Goal: Task Accomplishment & Management: Use online tool/utility

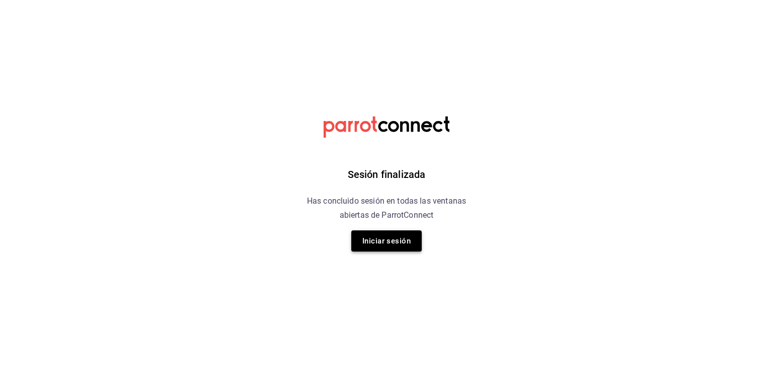
click at [393, 249] on button "Iniciar sesión" at bounding box center [386, 240] width 70 height 21
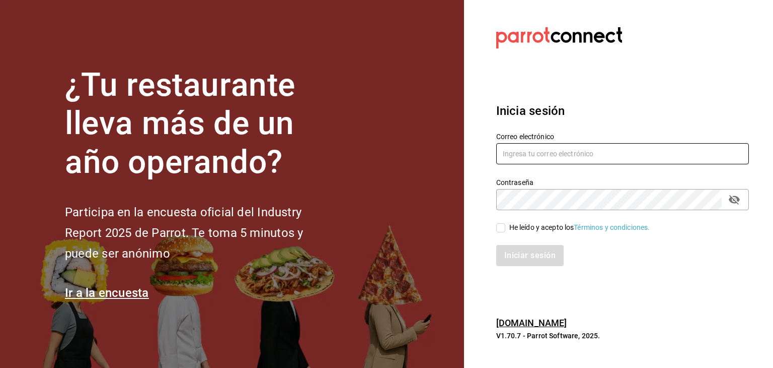
type input "cocomilan@hotmail.com"
click at [503, 228] on input "He leído y acepto los Términos y condiciones." at bounding box center [500, 227] width 9 height 9
checkbox input "true"
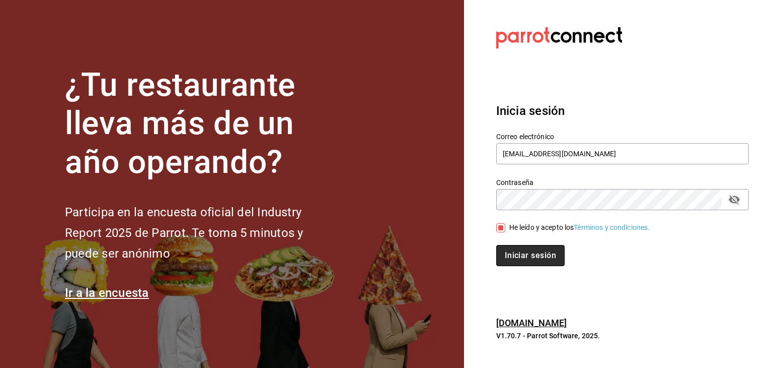
click at [524, 260] on button "Iniciar sesión" at bounding box center [530, 255] width 68 height 21
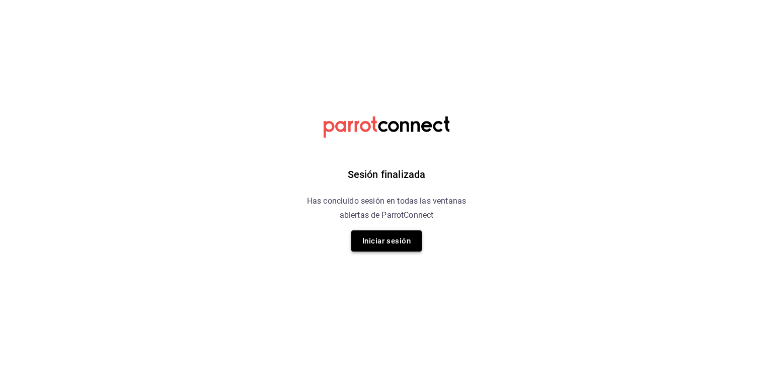
click at [393, 235] on button "Iniciar sesión" at bounding box center [386, 240] width 70 height 21
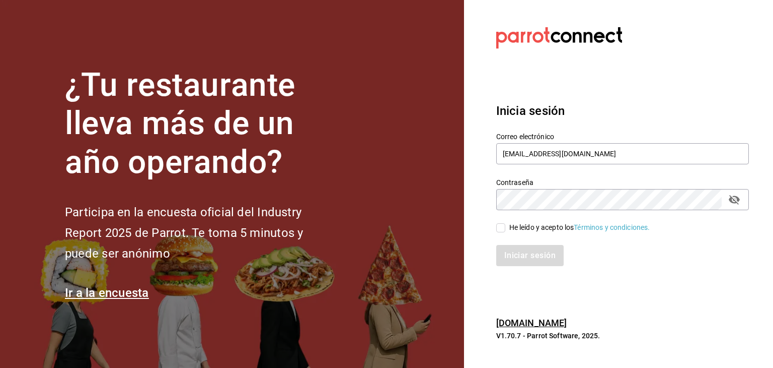
click at [498, 226] on input "He leído y acepto los Términos y condiciones." at bounding box center [500, 227] width 9 height 9
checkbox input "true"
click at [520, 251] on button "Iniciar sesión" at bounding box center [530, 255] width 68 height 21
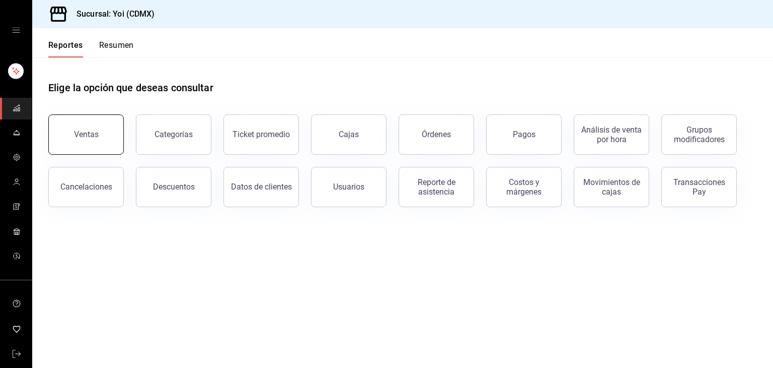
click at [106, 150] on button "Ventas" at bounding box center [86, 134] width 76 height 40
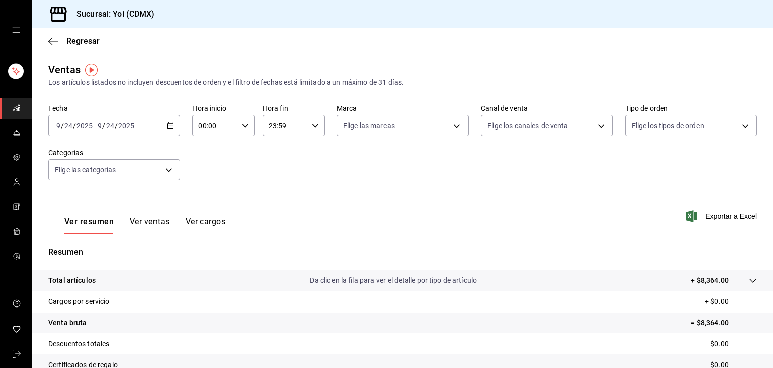
click at [169, 129] on div "2025-09-24 9 / 24 / 2025 - 2025-09-24 9 / 24 / 2025" at bounding box center [114, 125] width 132 height 21
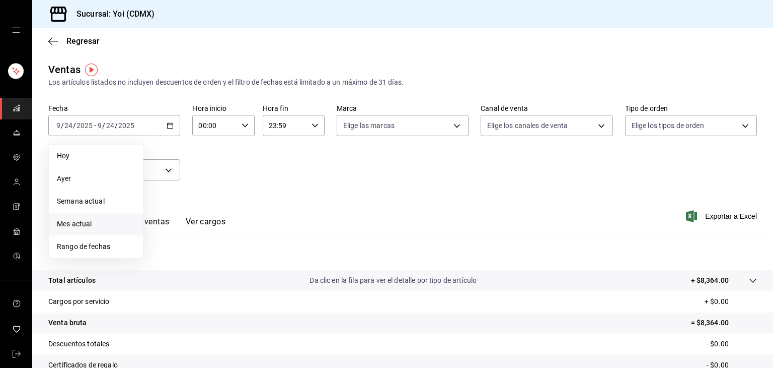
click at [93, 222] on span "Mes actual" at bounding box center [96, 224] width 78 height 11
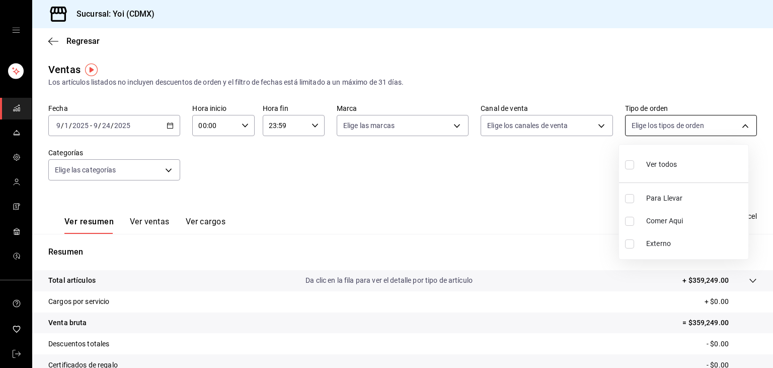
click at [634, 122] on body "Sucursal: Yoi (CDMX) Regresar Ventas Los artículos listados no incluyen descuen…" at bounding box center [386, 184] width 773 height 368
click at [634, 162] on label at bounding box center [631, 164] width 13 height 15
click at [634, 162] on input "checkbox" at bounding box center [629, 164] width 9 height 9
checkbox input "false"
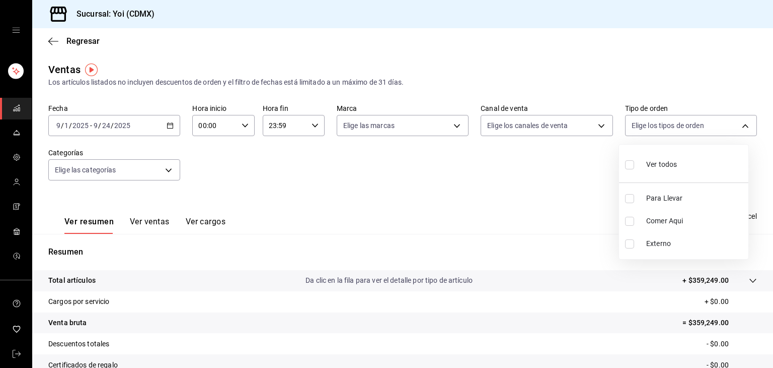
checkbox input "false"
click at [590, 127] on div at bounding box center [386, 184] width 773 height 368
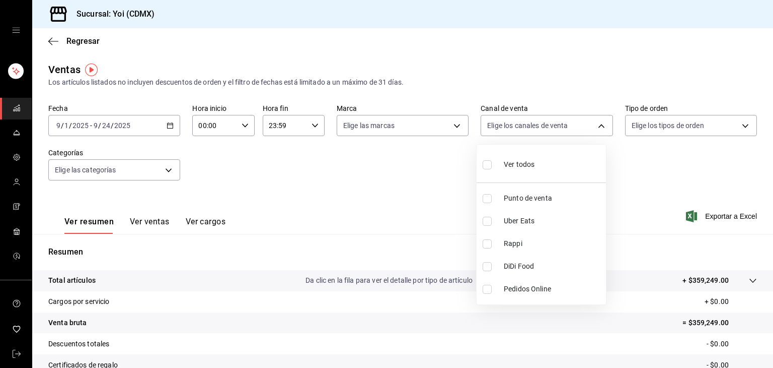
click at [590, 127] on body "Sucursal: Yoi (CDMX) Regresar Ventas Los artículos listados no incluyen descuen…" at bounding box center [386, 184] width 773 height 368
click at [485, 162] on input "checkbox" at bounding box center [487, 164] width 9 height 9
checkbox input "true"
type input "PARROT,UBER_EATS,RAPPI,DIDI_FOOD,ONLINE"
checkbox input "true"
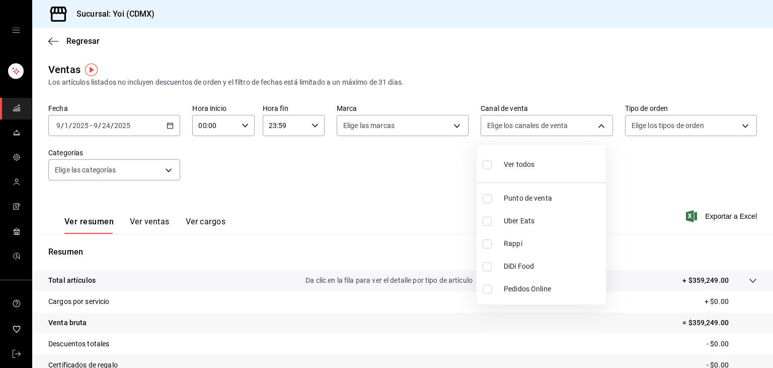
checkbox input "true"
click at [485, 93] on div at bounding box center [386, 184] width 773 height 368
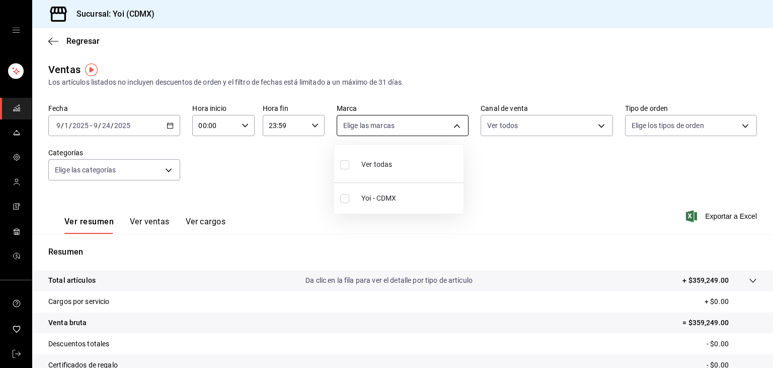
click at [449, 131] on body "Sucursal: Yoi (CDMX) Regresar Ventas Los artículos listados no incluyen descuen…" at bounding box center [386, 184] width 773 height 368
click at [345, 166] on input "checkbox" at bounding box center [344, 164] width 9 height 9
checkbox input "true"
type input "b290689e-8c77-4838-9658-cc9fa7d8958a"
checkbox input "true"
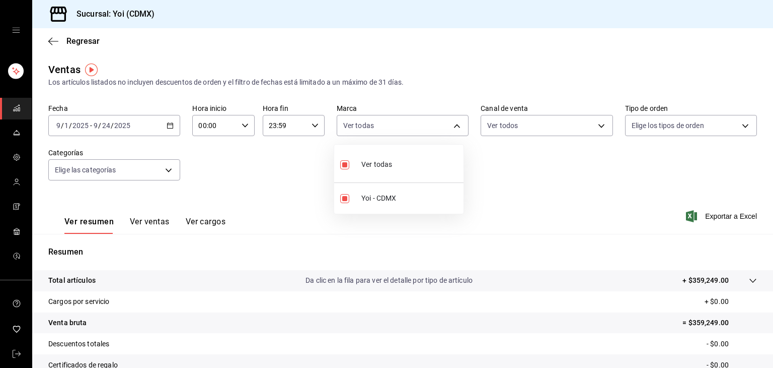
click at [174, 172] on div at bounding box center [386, 184] width 773 height 368
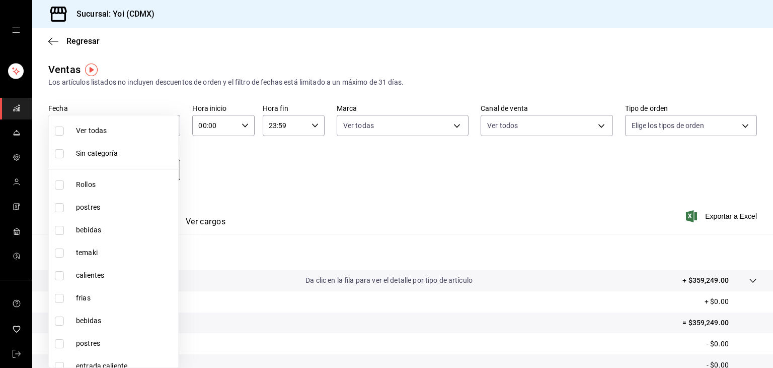
click at [164, 171] on body "Sucursal: Yoi (CDMX) Regresar Ventas Los artículos listados no incluyen descuen…" at bounding box center [386, 184] width 773 height 368
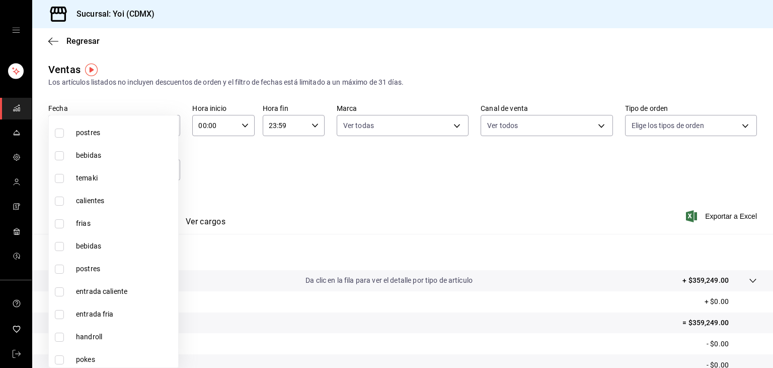
scroll to position [78, 0]
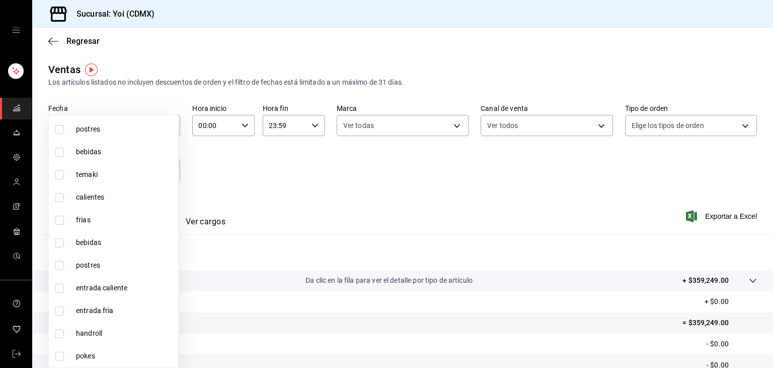
click at [270, 177] on div at bounding box center [386, 184] width 773 height 368
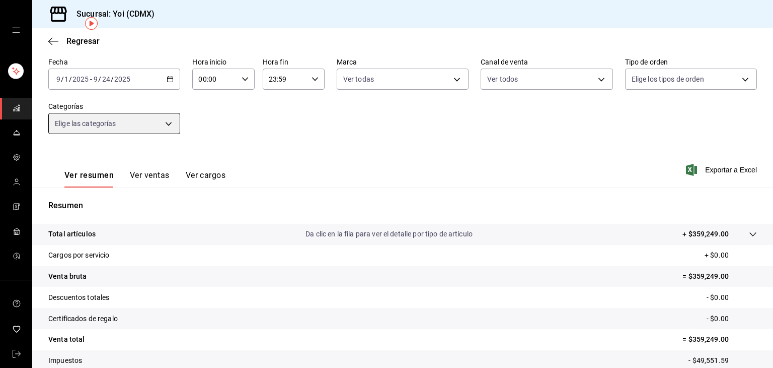
scroll to position [115, 0]
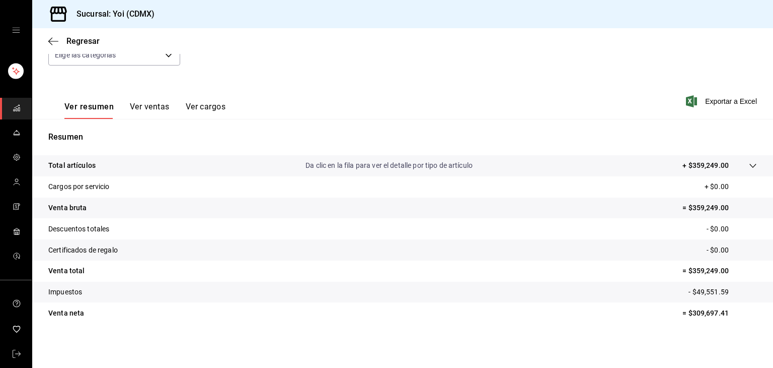
click at [163, 107] on button "Ver ventas" at bounding box center [150, 110] width 40 height 17
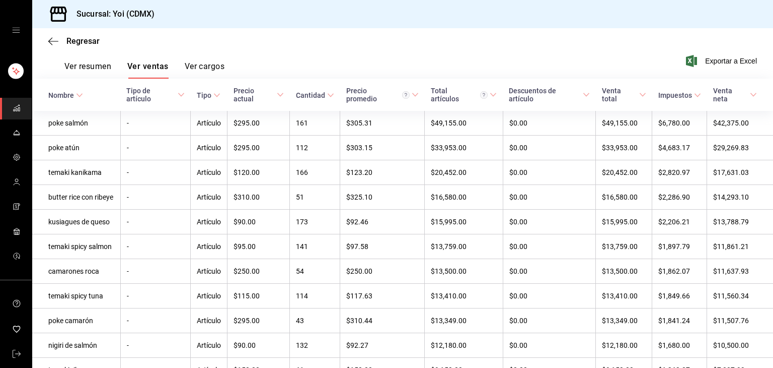
scroll to position [157, 0]
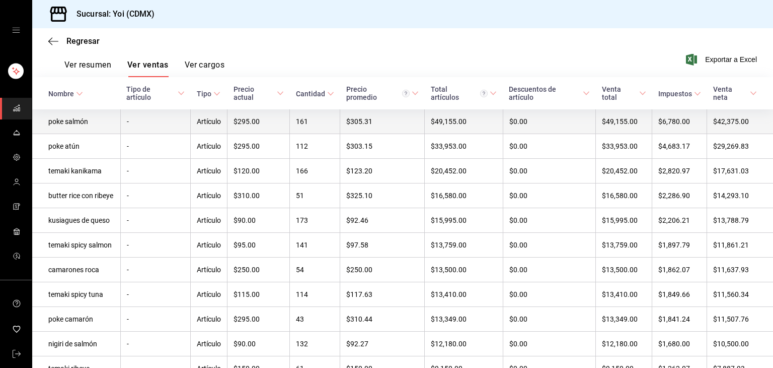
click at [260, 134] on td "$295.00" at bounding box center [259, 121] width 62 height 25
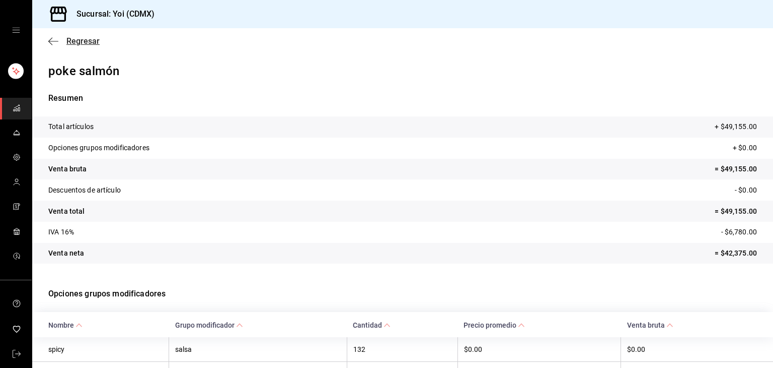
click at [53, 42] on icon "button" at bounding box center [53, 41] width 10 height 9
click at [91, 41] on span "Regresar" at bounding box center [82, 41] width 33 height 10
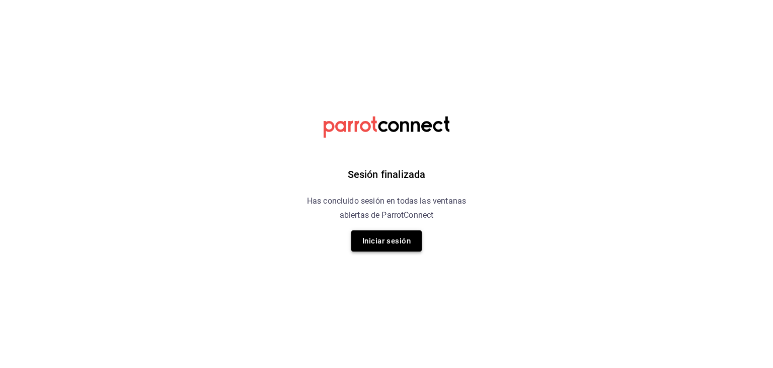
click at [368, 235] on button "Iniciar sesión" at bounding box center [386, 240] width 70 height 21
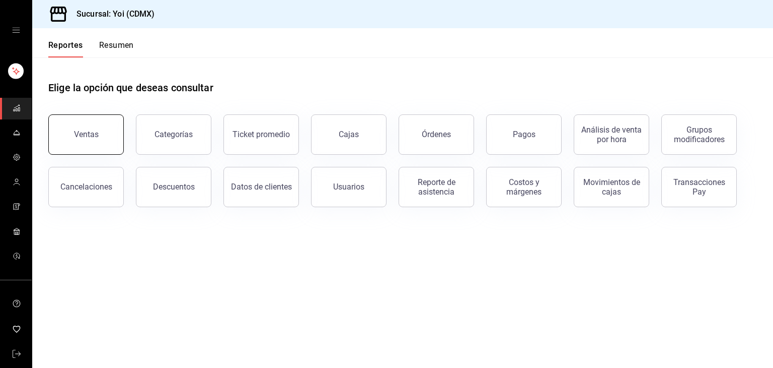
click at [105, 143] on button "Ventas" at bounding box center [86, 134] width 76 height 40
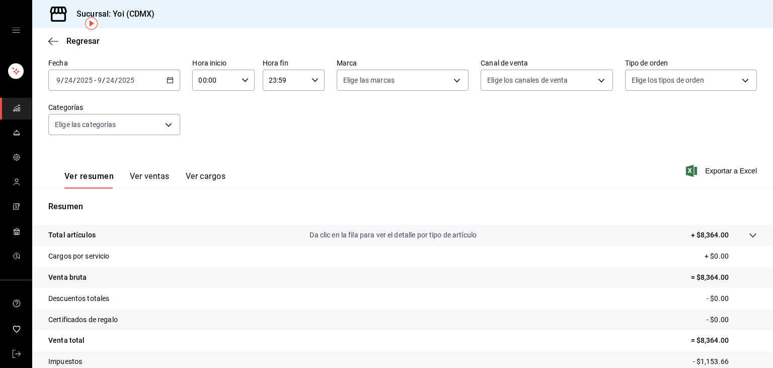
scroll to position [46, 0]
click at [169, 80] on icon "button" at bounding box center [170, 79] width 7 height 7
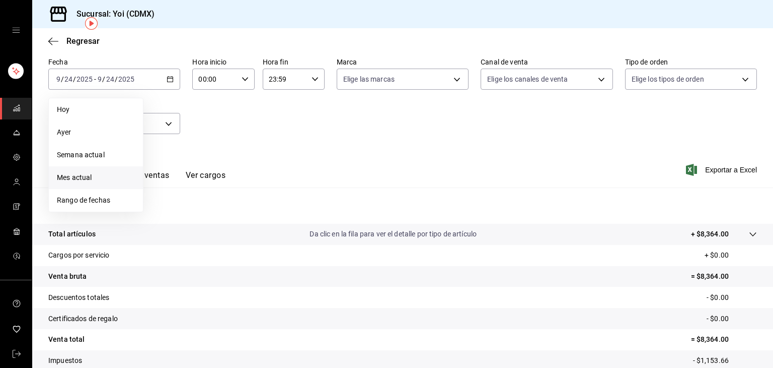
click at [85, 175] on span "Mes actual" at bounding box center [96, 177] width 78 height 11
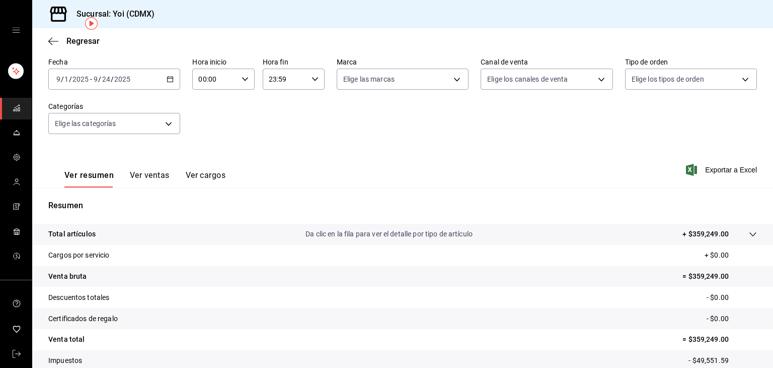
click at [148, 173] on button "Ver ventas" at bounding box center [150, 178] width 40 height 17
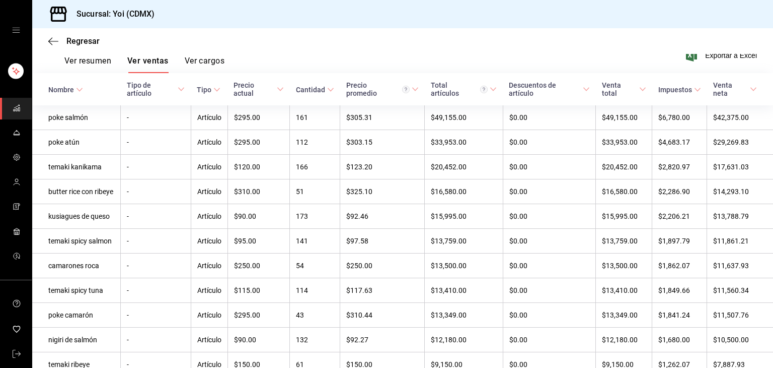
scroll to position [4, 0]
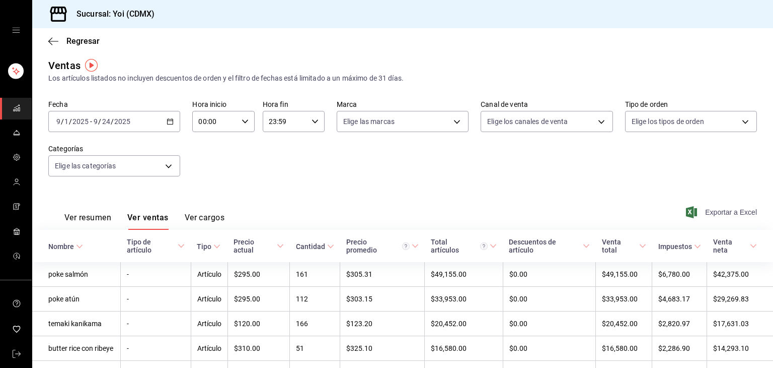
click at [737, 214] on span "Exportar a Excel" at bounding box center [722, 212] width 69 height 12
